Goal: Task Accomplishment & Management: Manage account settings

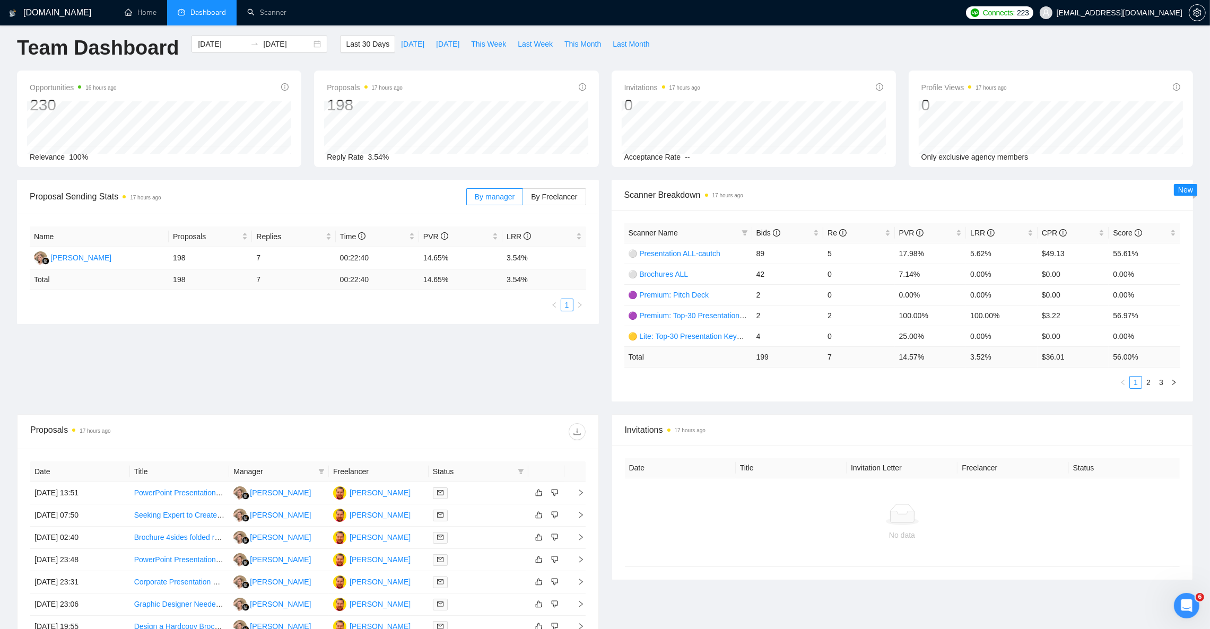
click at [211, 14] on span "Dashboard" at bounding box center [208, 12] width 36 height 9
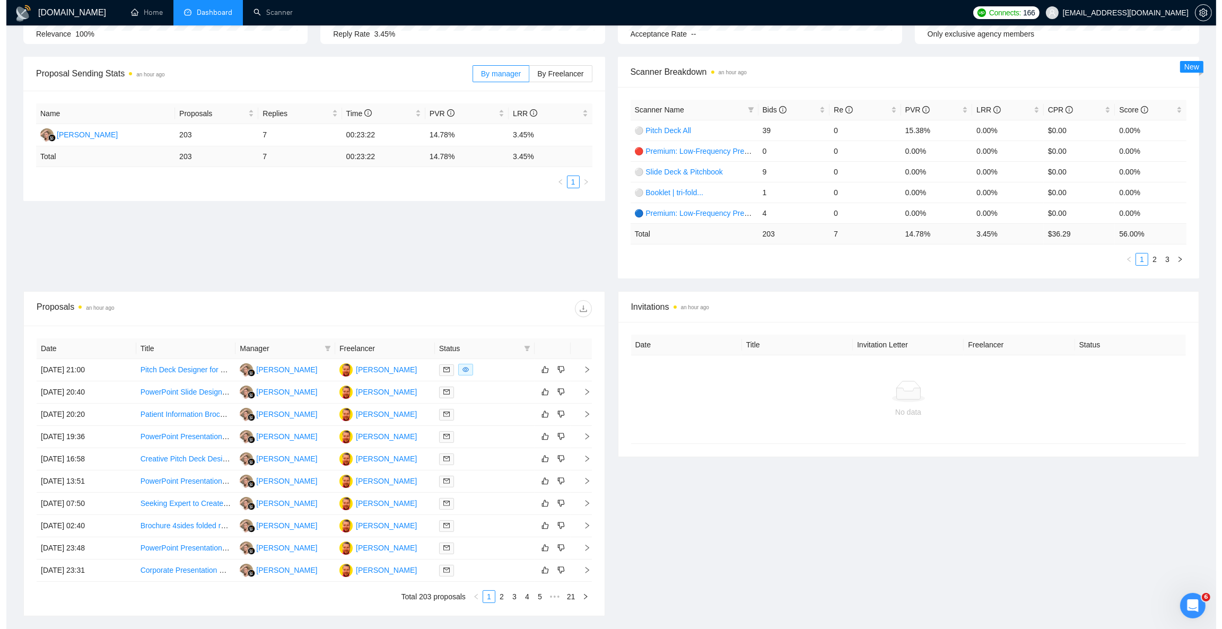
scroll to position [159, 0]
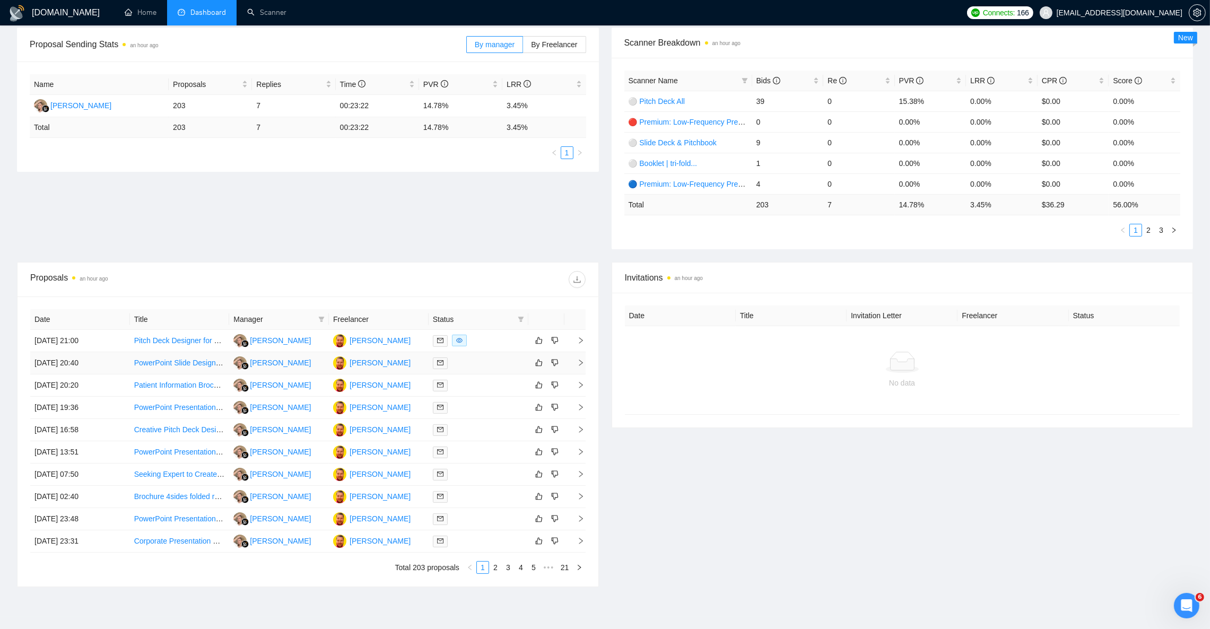
click at [43, 369] on td "29 Aug, 2025 20:40" at bounding box center [80, 363] width 100 height 22
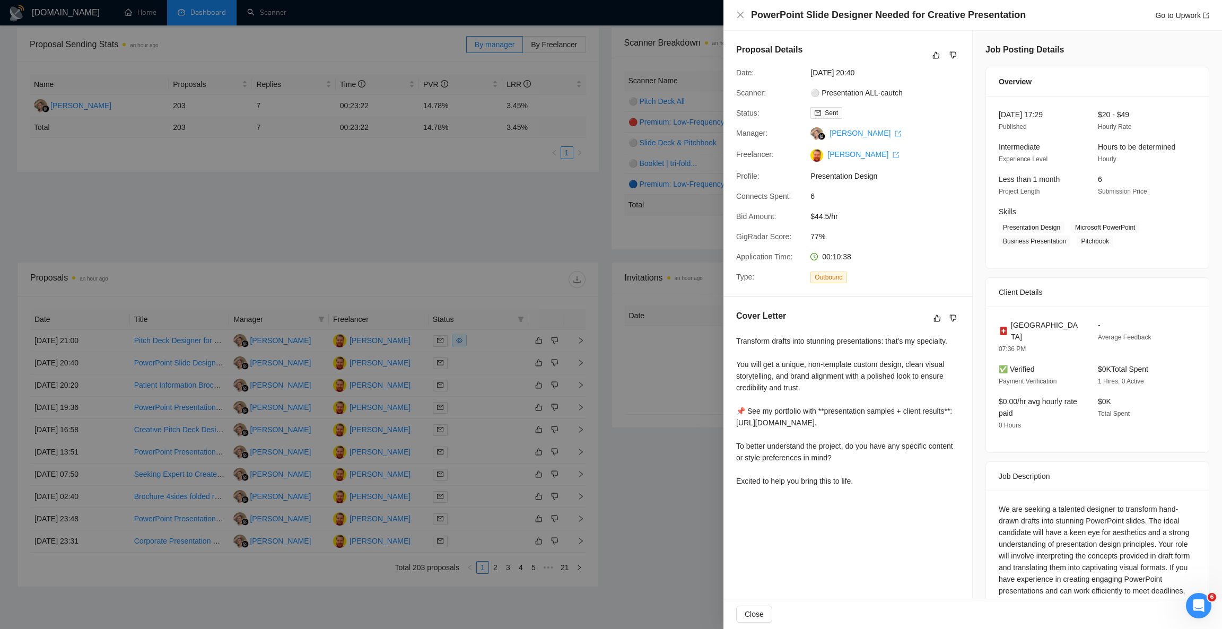
click at [42, 369] on div at bounding box center [611, 314] width 1222 height 629
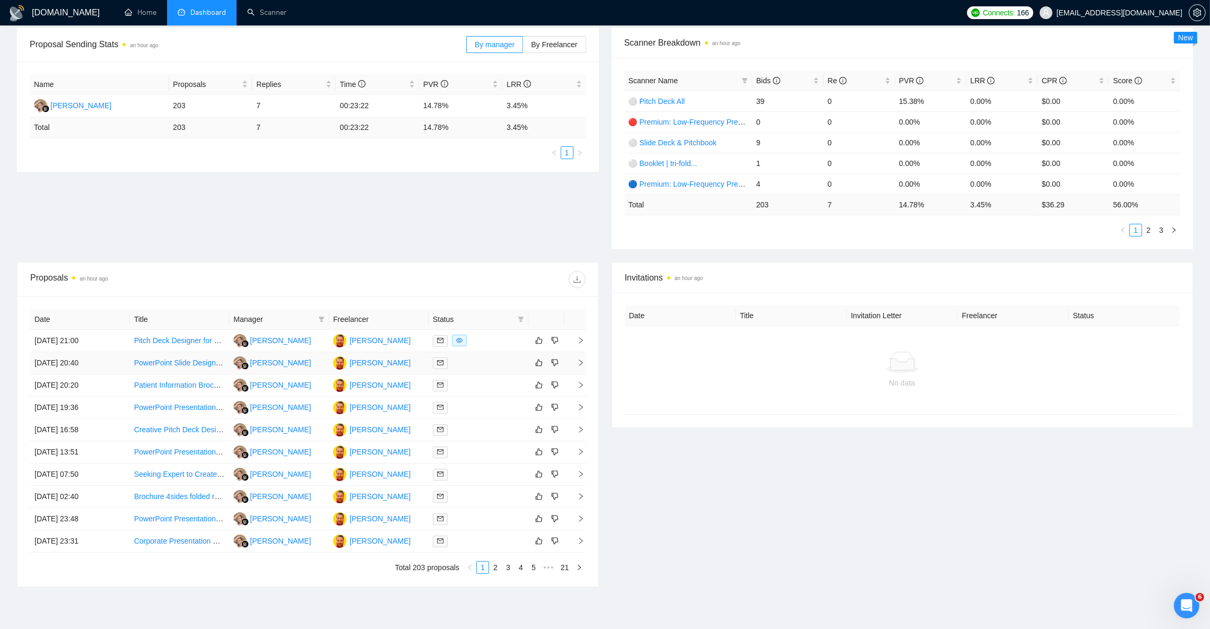
click at [160, 363] on link "PowerPoint Slide Designer Needed for Creative Presentation" at bounding box center [234, 362] width 200 height 8
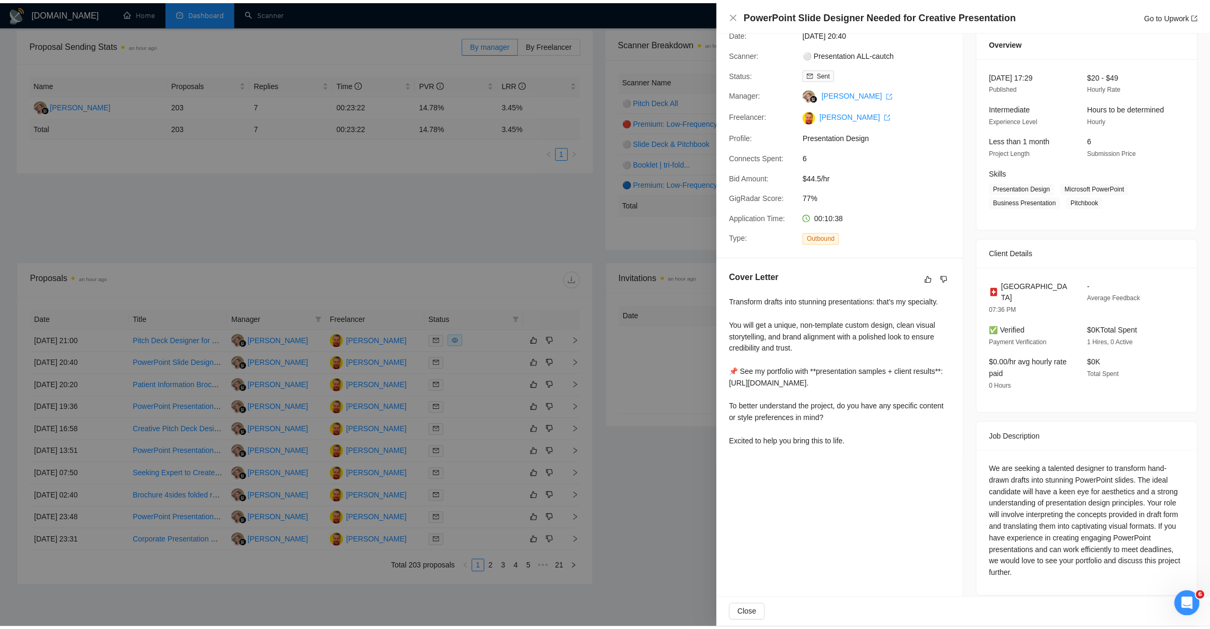
scroll to position [40, 0]
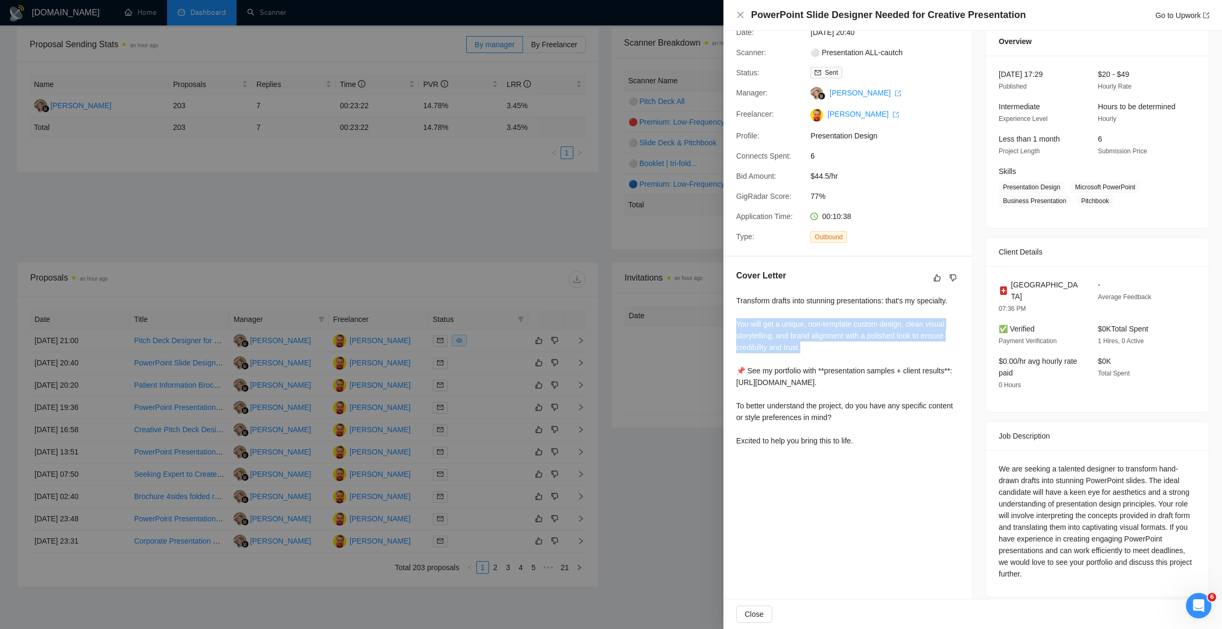
drag, startPoint x: 800, startPoint y: 356, endPoint x: 725, endPoint y: 337, distance: 77.3
click at [726, 337] on div "Cover Letter Transform drafts into stunning presentations: that's my specialty.…" at bounding box center [847, 360] width 249 height 207
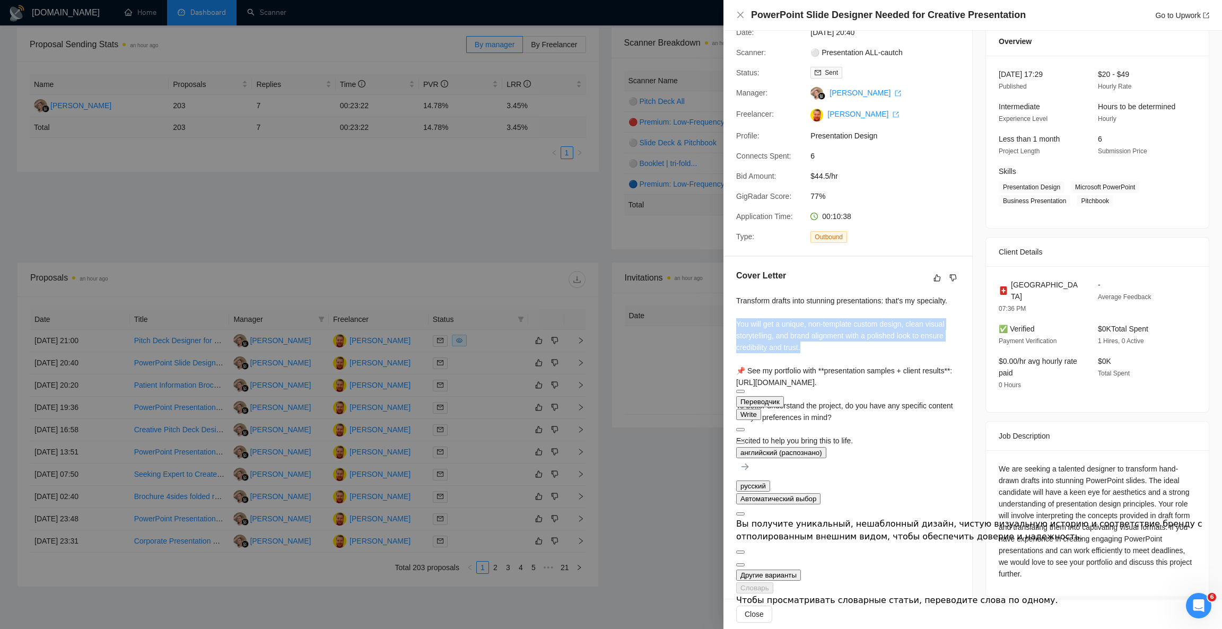
click at [744, 441] on button at bounding box center [740, 442] width 8 height 3
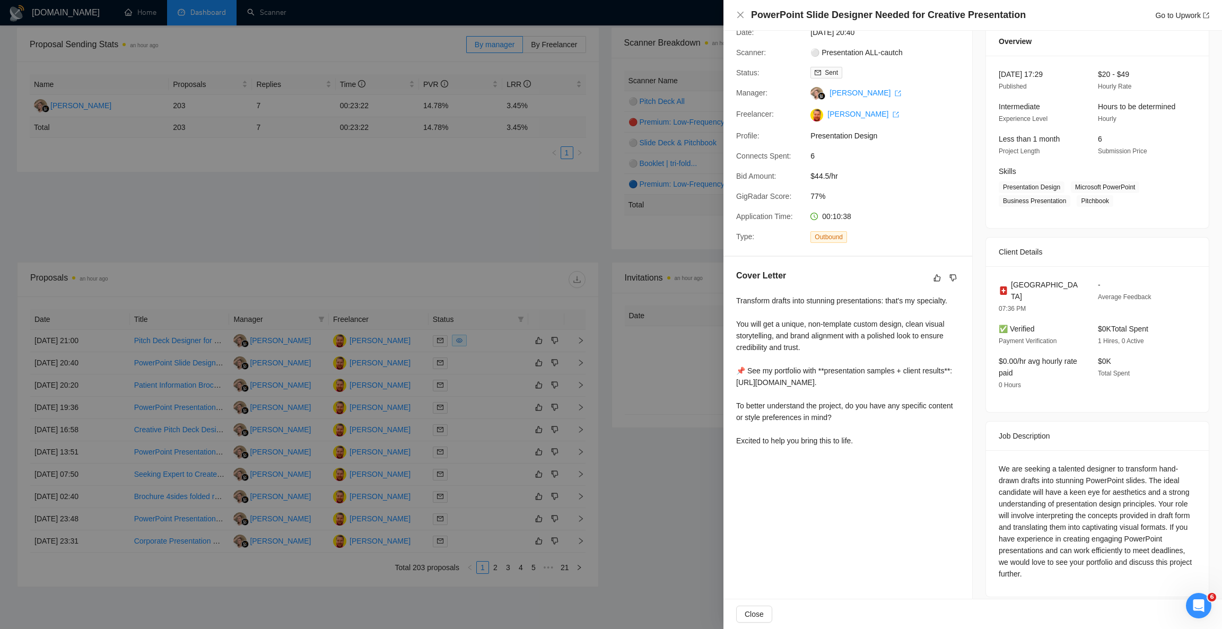
click at [667, 466] on div at bounding box center [611, 314] width 1222 height 629
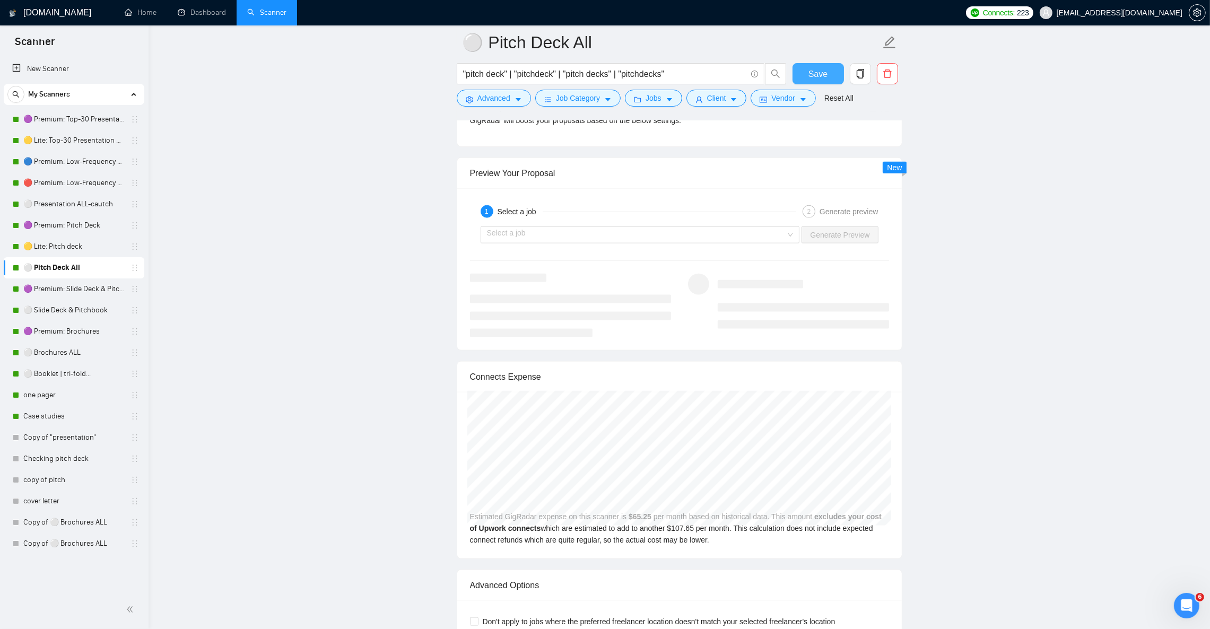
click at [811, 67] on span "Save" at bounding box center [817, 73] width 19 height 13
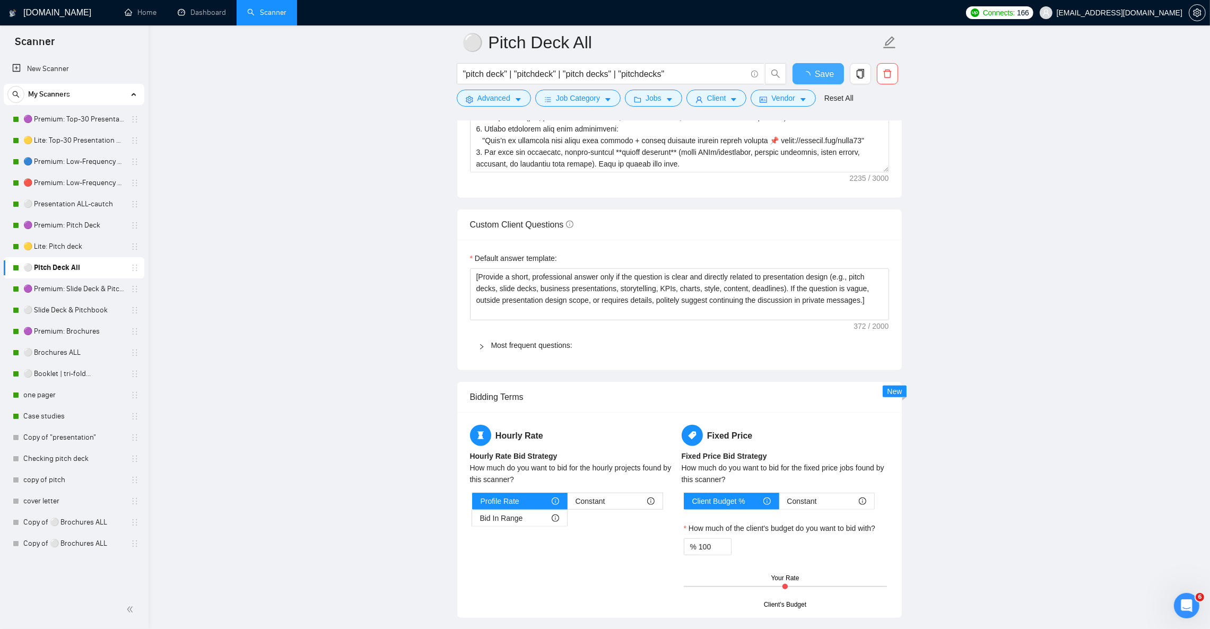
checkbox input "true"
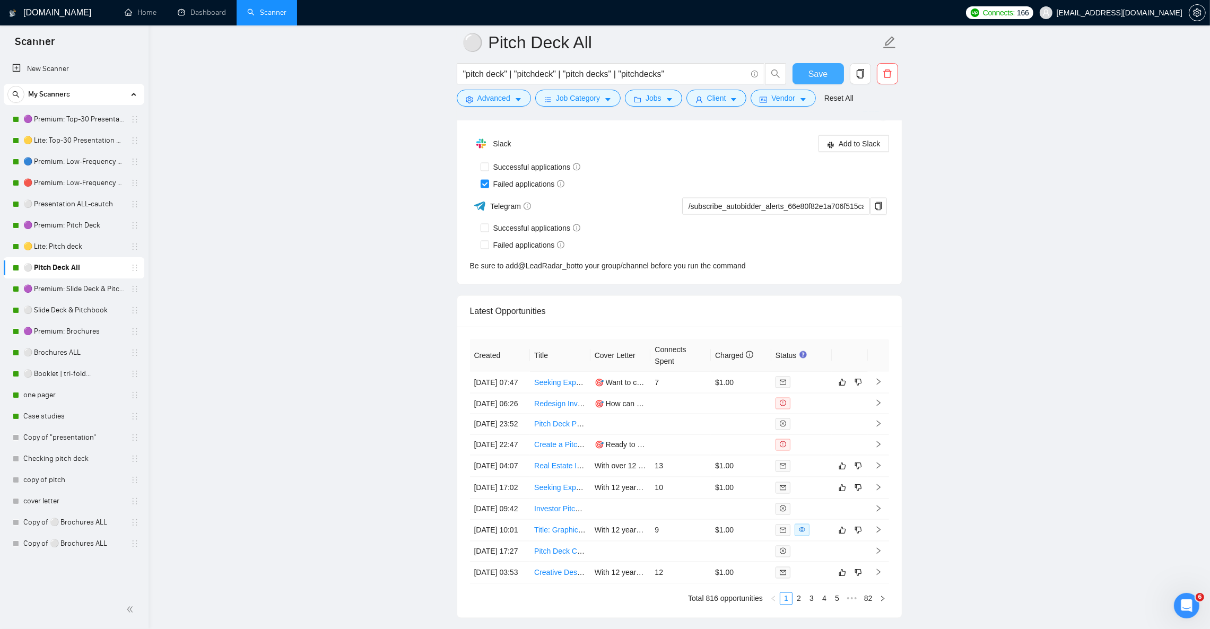
scroll to position [2545, 0]
